Goal: Task Accomplishment & Management: Complete application form

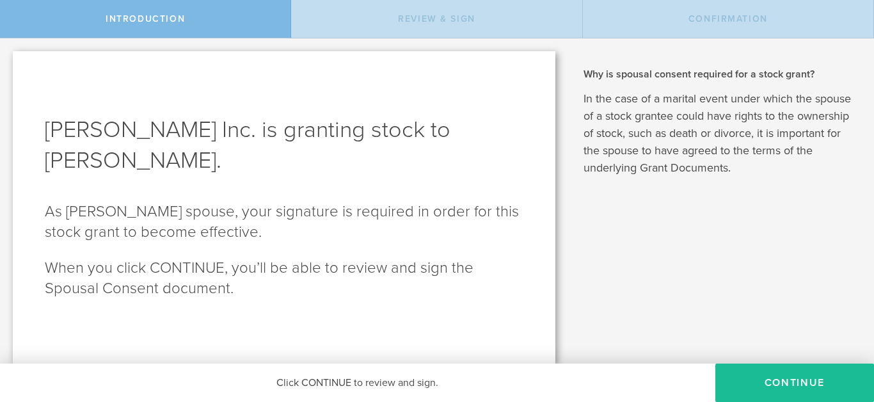
click at [791, 380] on button "CONTINUE" at bounding box center [794, 382] width 159 height 38
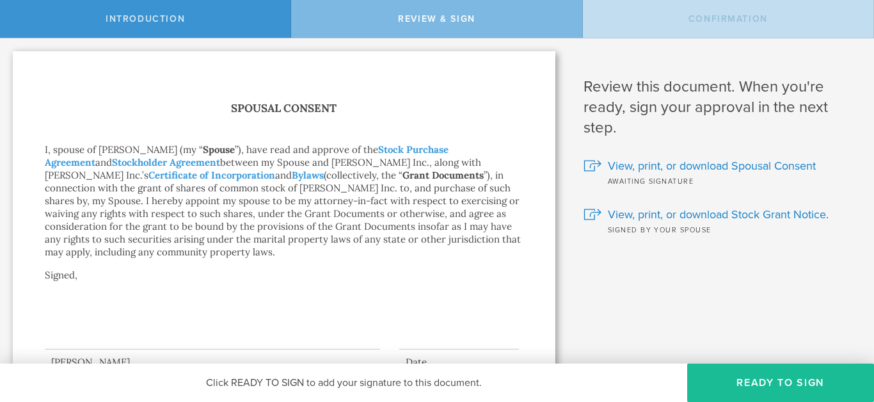
click at [798, 385] on button "Ready to Sign" at bounding box center [780, 382] width 187 height 38
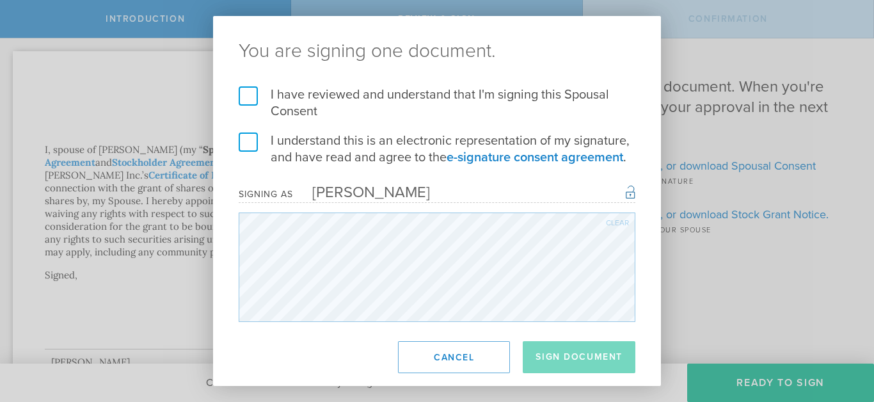
click at [235, 96] on div "I have reviewed and understand that I'm signing this Spousal Consent I understa…" at bounding box center [437, 203] width 448 height 235
click at [254, 99] on label "I have reviewed and understand that I'm signing this Spousal Consent" at bounding box center [437, 102] width 397 height 33
click at [0, 0] on input "I have reviewed and understand that I'm signing this Spousal Consent" at bounding box center [0, 0] width 0 height 0
click at [254, 145] on label "I understand this is an electronic representation of my signature, and have rea…" at bounding box center [437, 148] width 397 height 33
click at [0, 0] on input "I understand this is an electronic representation of my signature, and have rea…" at bounding box center [0, 0] width 0 height 0
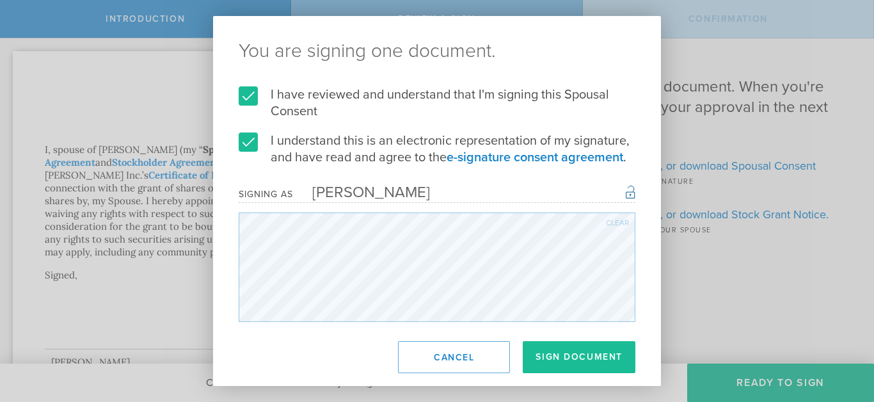
click at [576, 351] on button "Sign Document" at bounding box center [579, 357] width 113 height 32
